Goal: Navigation & Orientation: Go to known website

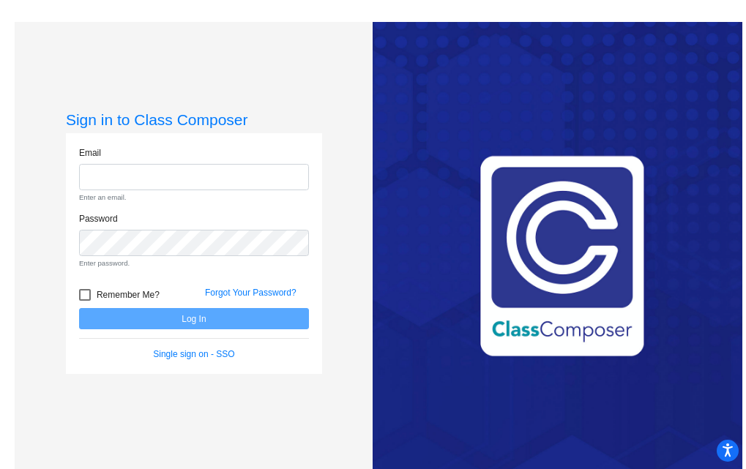
click at [234, 159] on div "Email Enter an email." at bounding box center [194, 174] width 230 height 57
click at [207, 183] on input "email" at bounding box center [194, 177] width 230 height 27
type input "[PERSON_NAME][EMAIL_ADDRESS][PERSON_NAME][DOMAIN_NAME]"
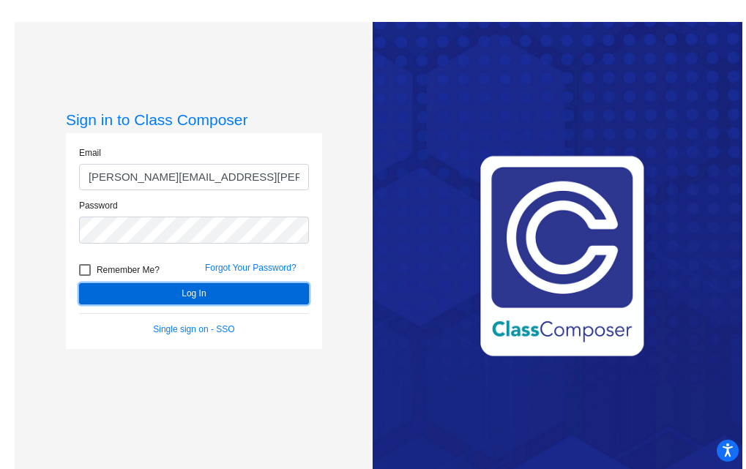
click at [194, 296] on button "Log In" at bounding box center [194, 293] width 230 height 21
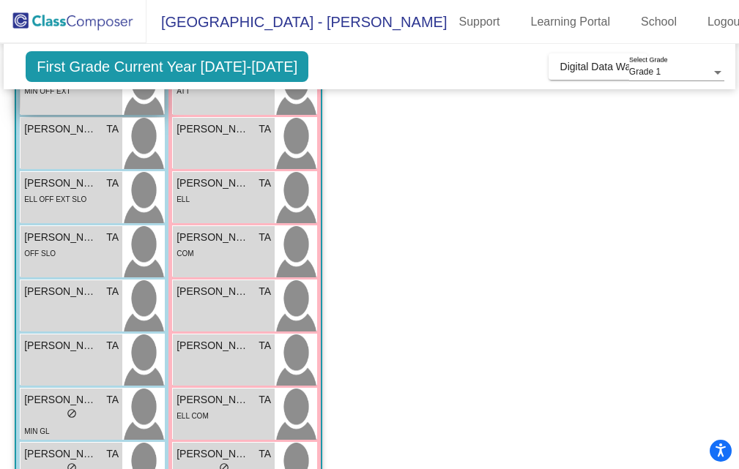
scroll to position [200, 0]
